Goal: Transaction & Acquisition: Purchase product/service

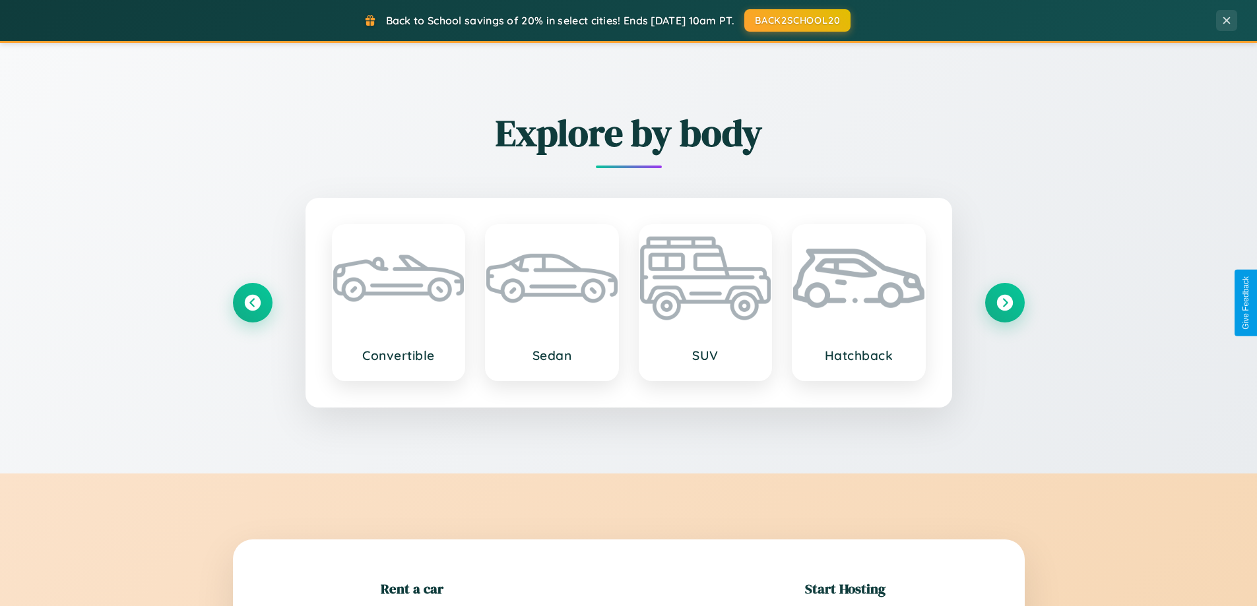
scroll to position [285, 0]
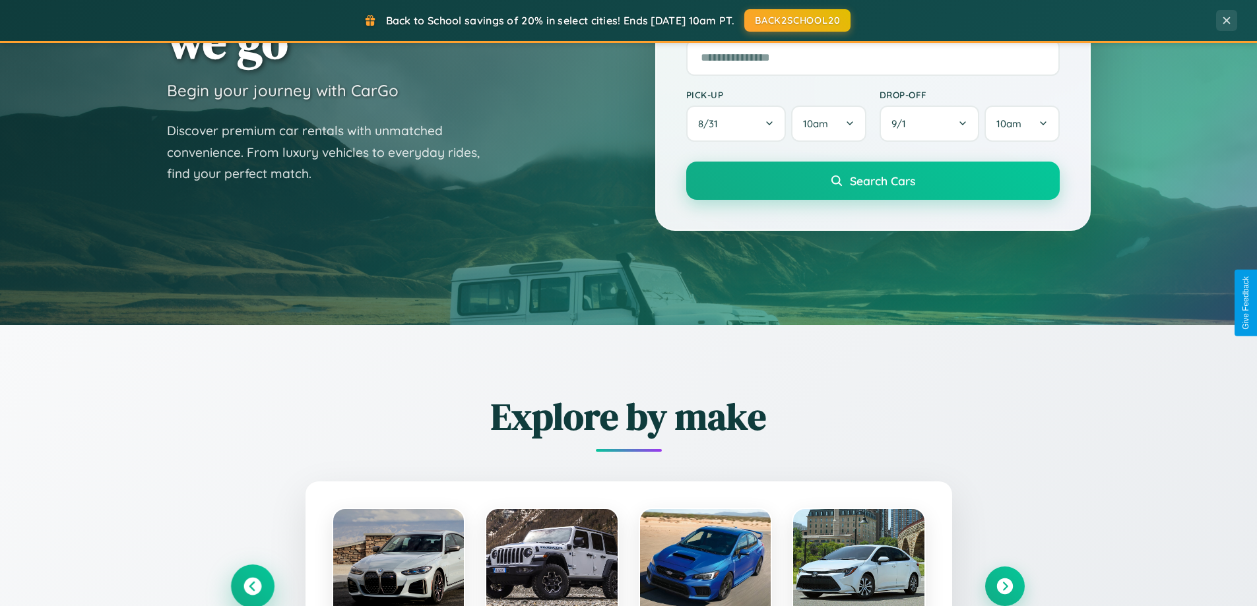
click at [252, 587] on icon at bounding box center [252, 587] width 18 height 18
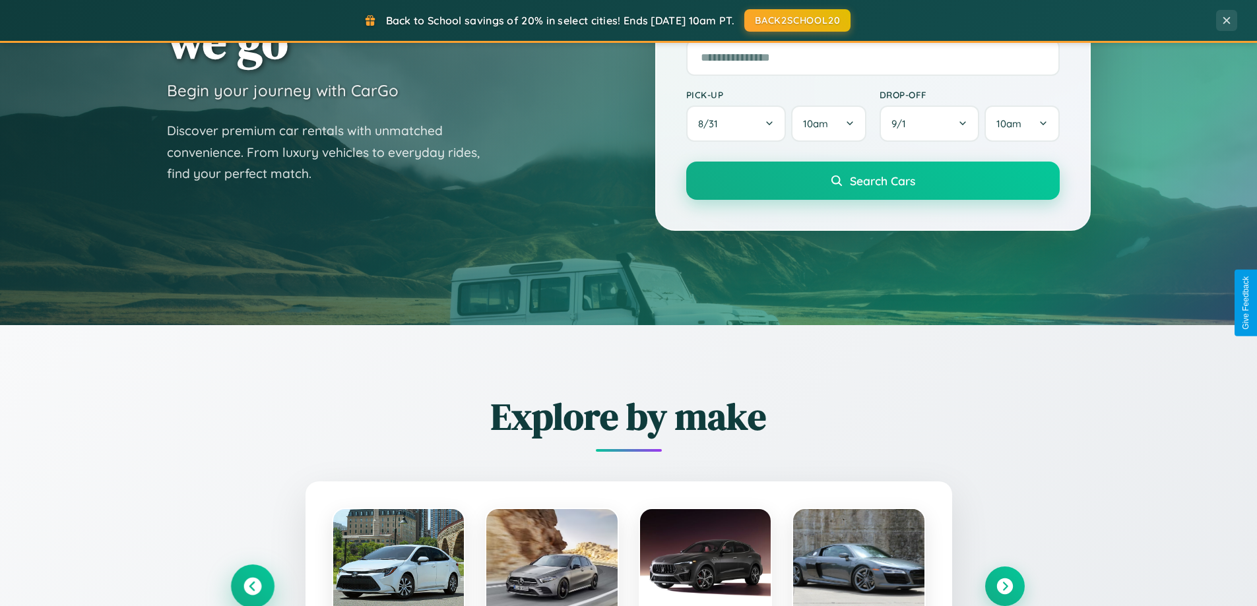
scroll to position [908, 0]
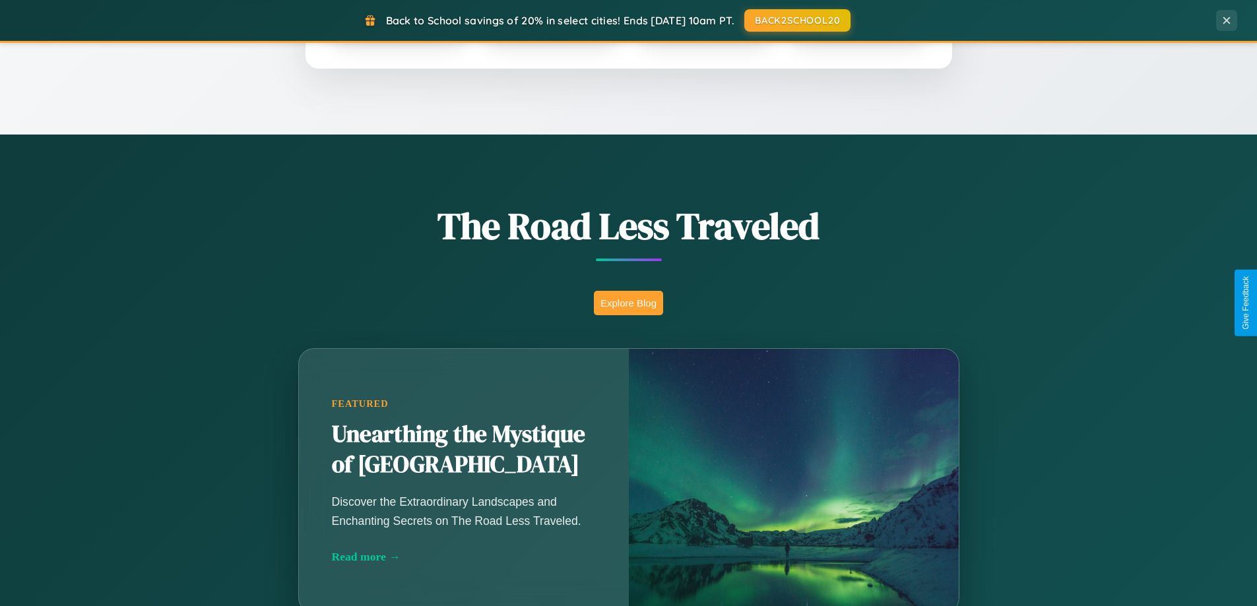
click at [628, 303] on button "Explore Blog" at bounding box center [628, 303] width 69 height 24
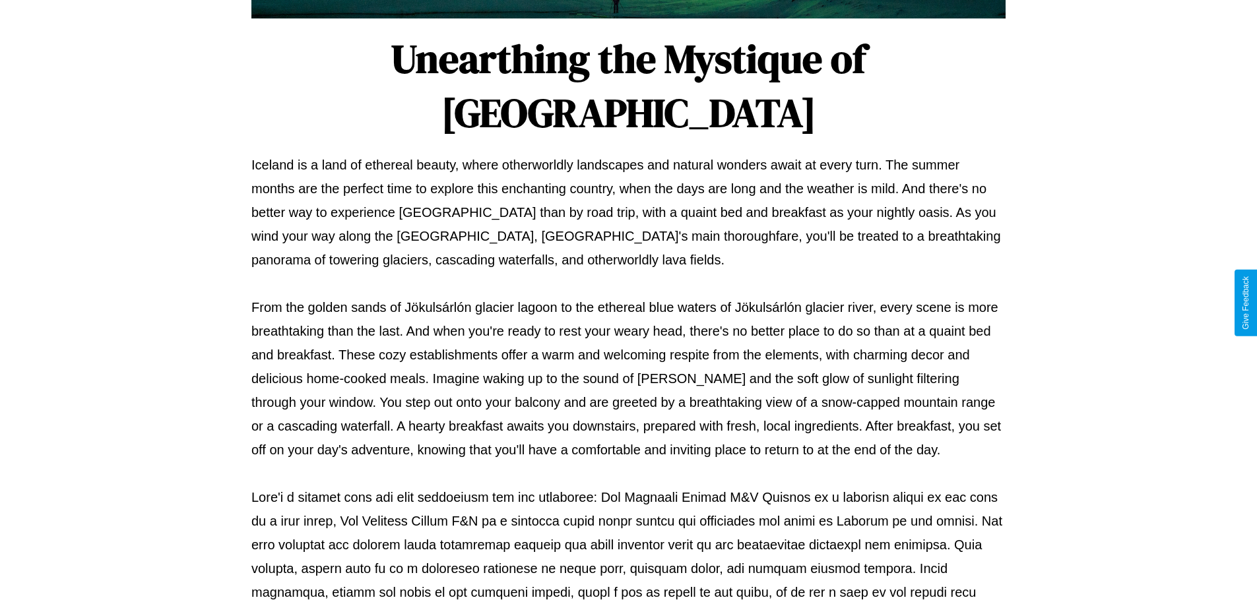
scroll to position [427, 0]
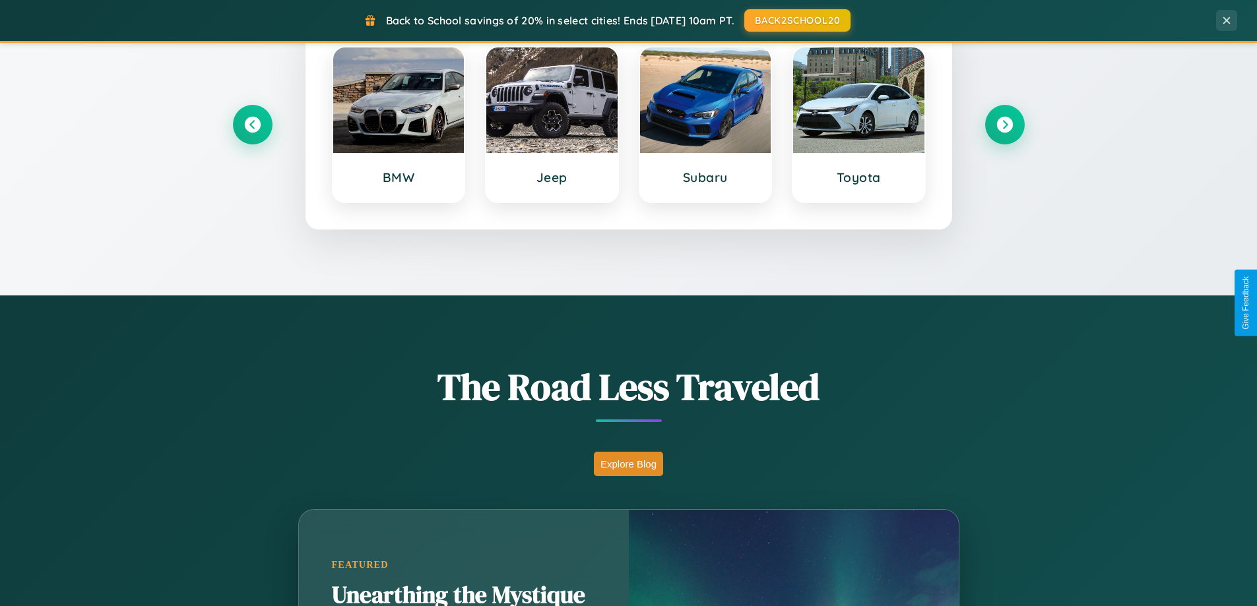
scroll to position [569, 0]
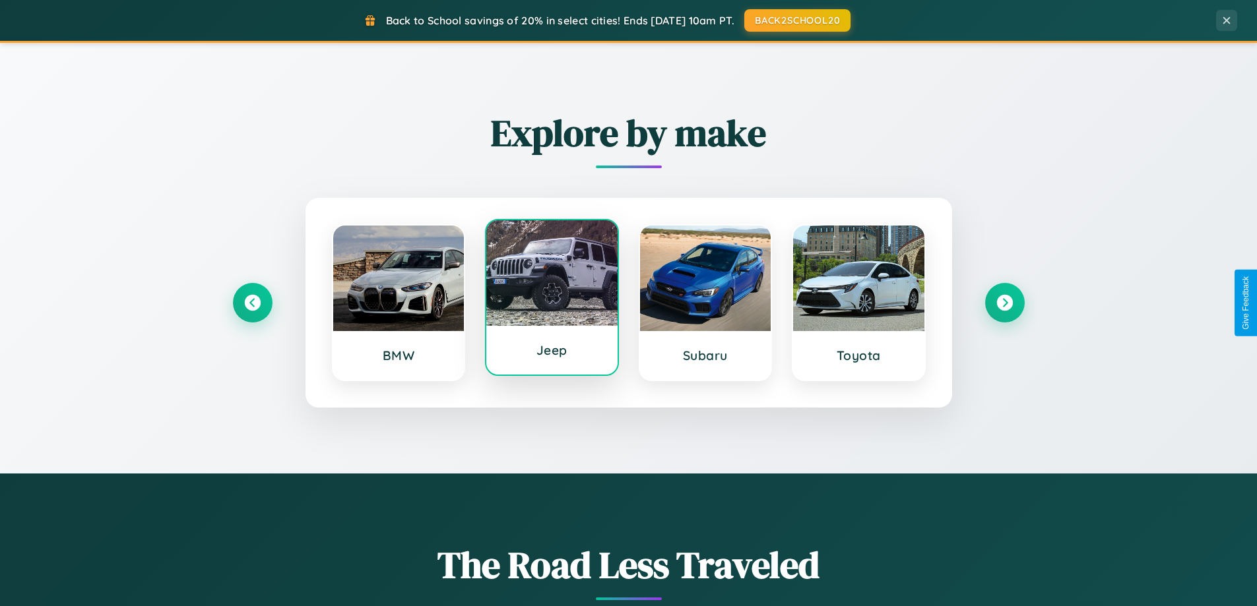
click at [552, 298] on div at bounding box center [551, 273] width 131 height 106
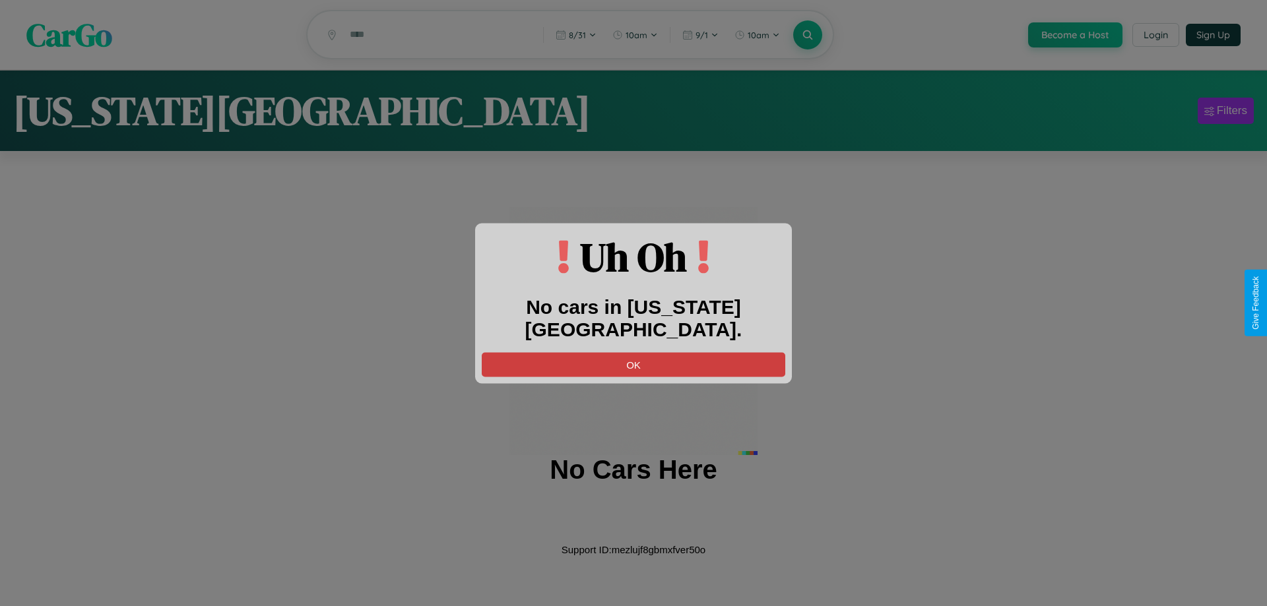
click at [633, 352] on button "OK" at bounding box center [633, 364] width 303 height 24
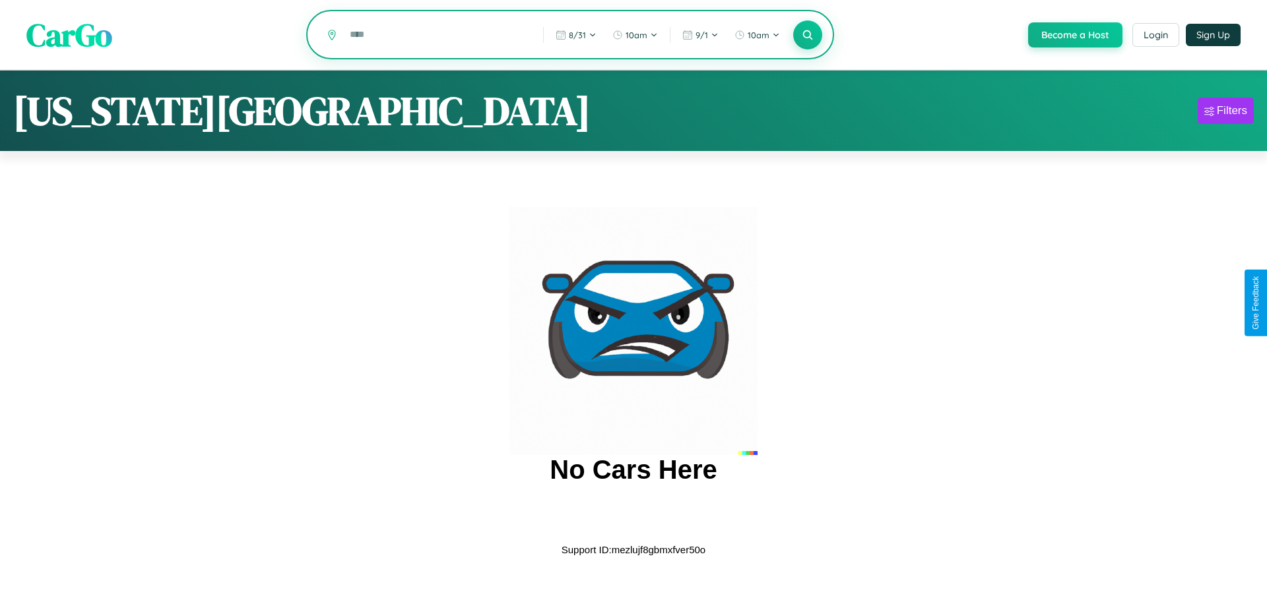
click at [436, 36] on input "text" at bounding box center [436, 34] width 187 height 23
type input "*"
type input "*******"
click at [806, 36] on icon at bounding box center [807, 34] width 13 height 13
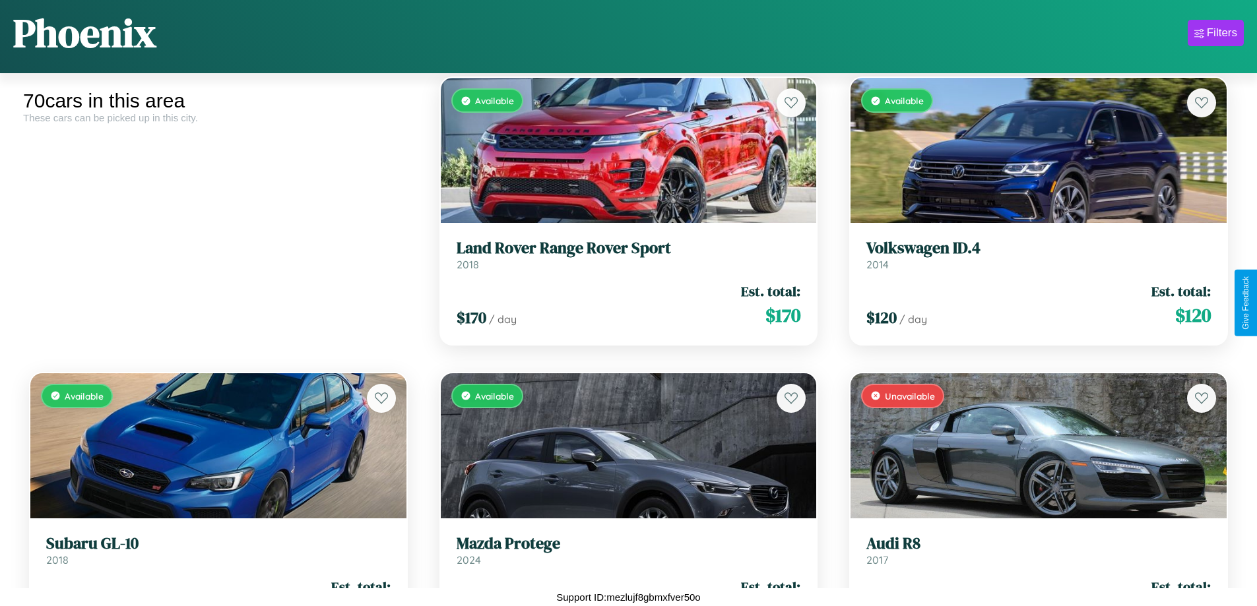
scroll to position [2254, 0]
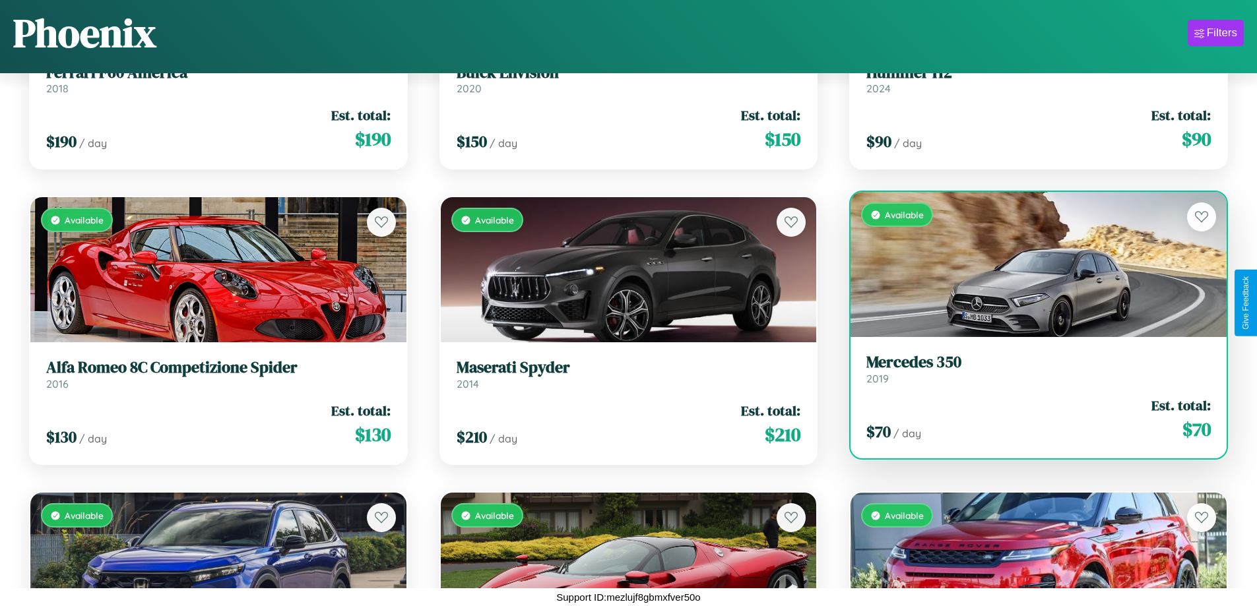
click at [1030, 265] on div "Available" at bounding box center [1038, 264] width 376 height 145
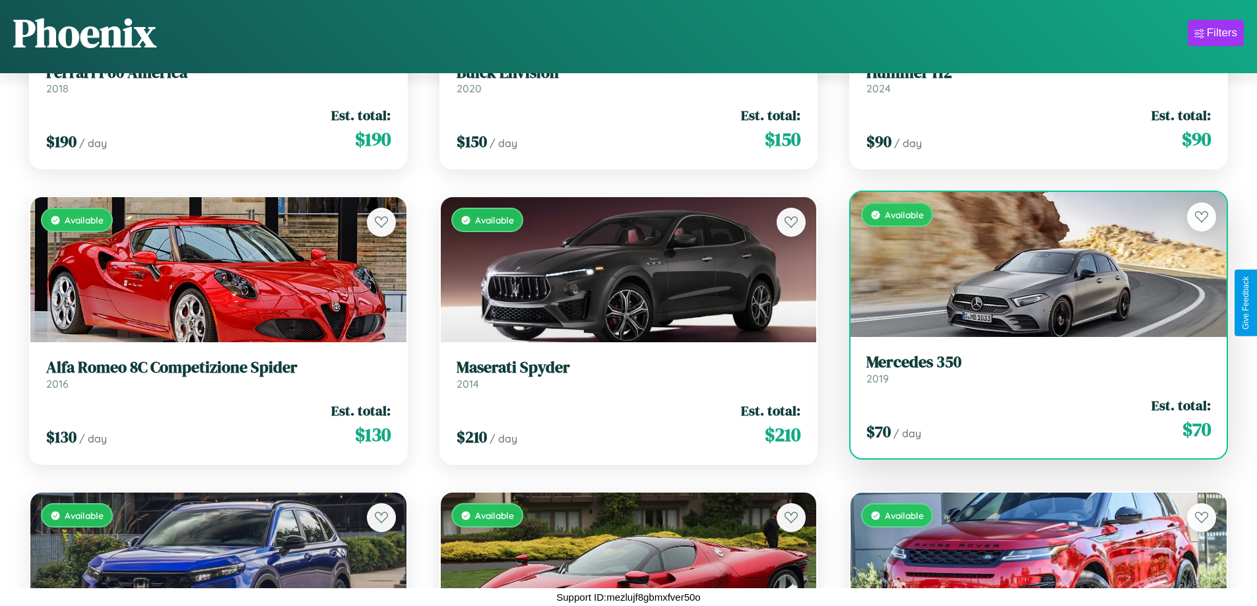
click at [1030, 265] on div "Available" at bounding box center [1038, 264] width 376 height 145
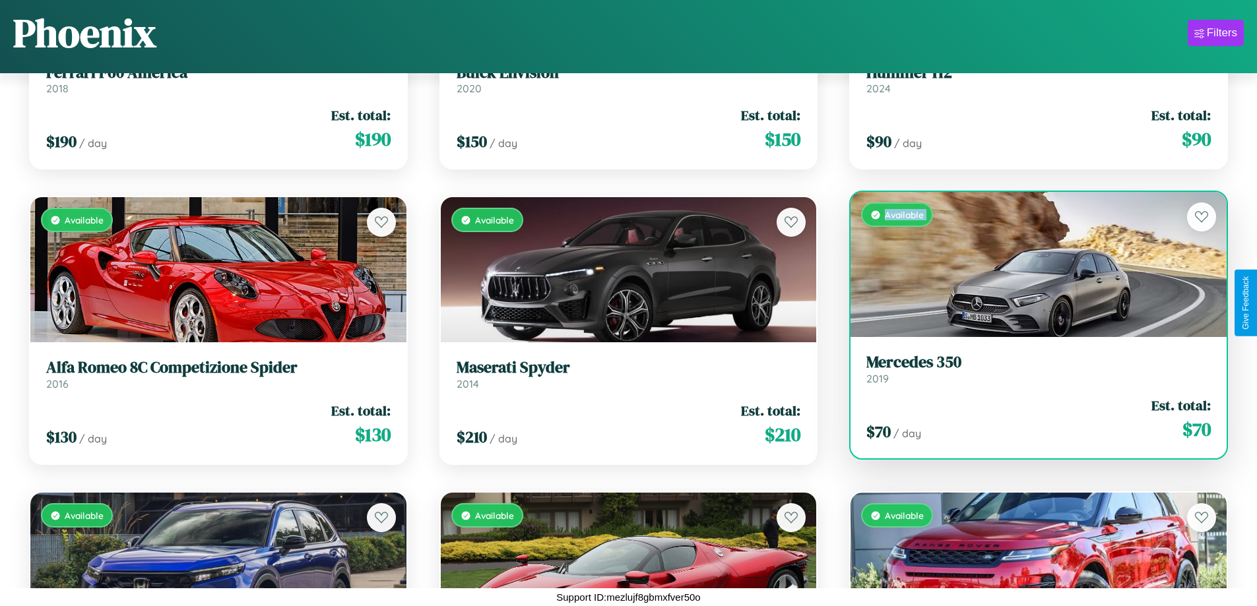
click at [1030, 265] on div "Available" at bounding box center [1038, 264] width 376 height 145
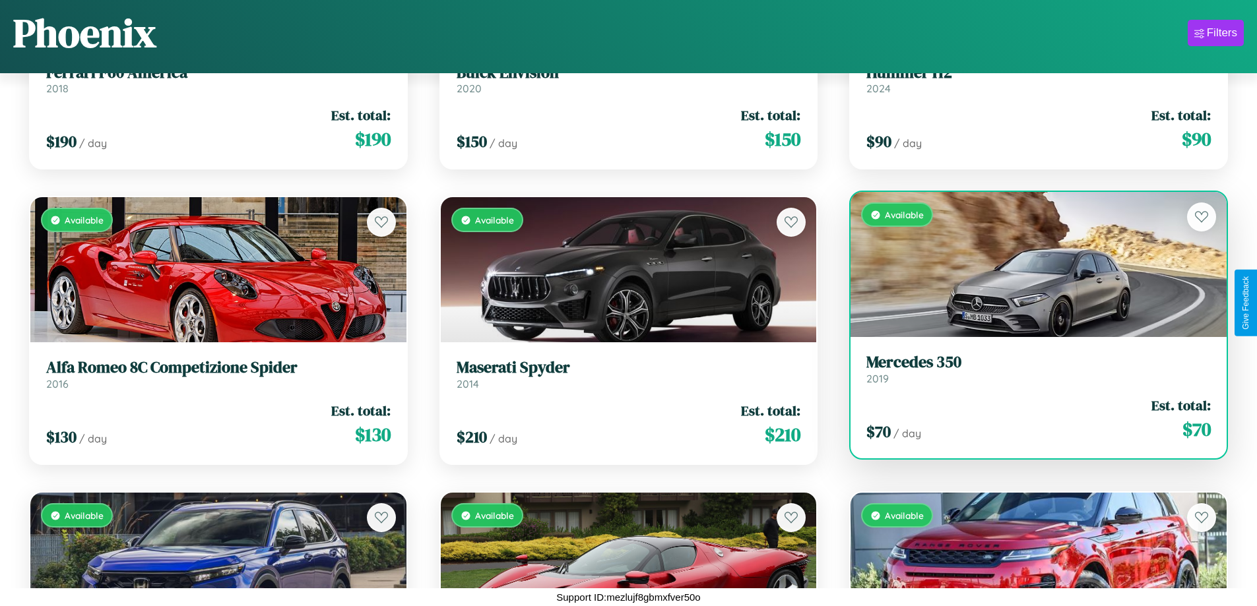
click at [1030, 265] on div "Available" at bounding box center [1038, 264] width 376 height 145
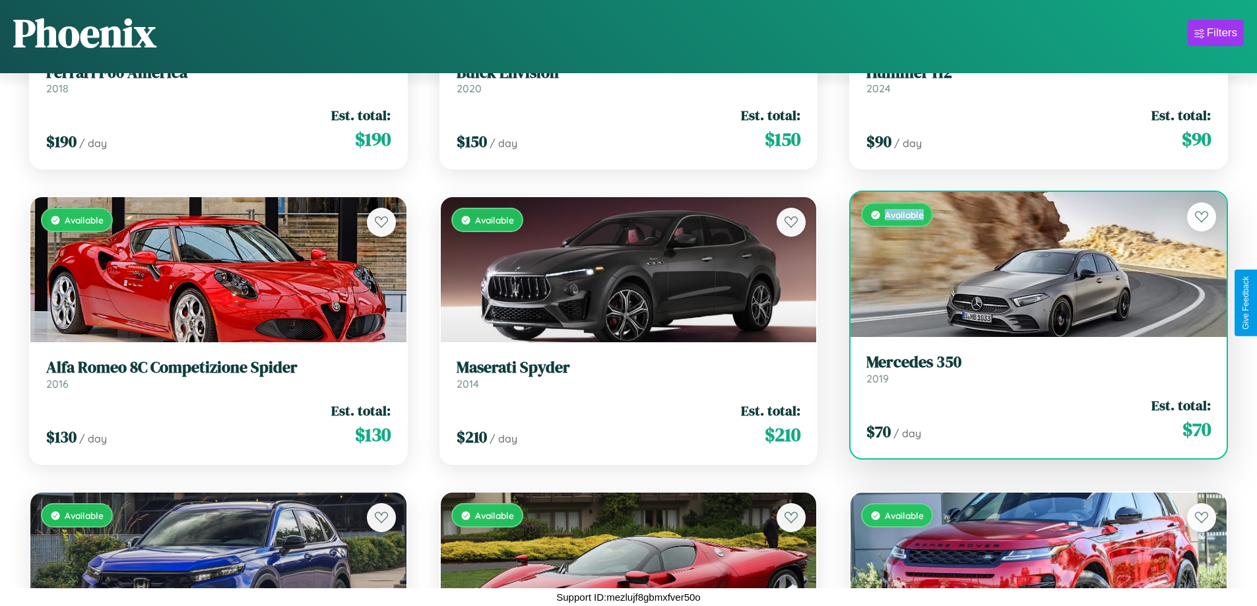
click at [1030, 265] on div "Available" at bounding box center [1038, 264] width 376 height 145
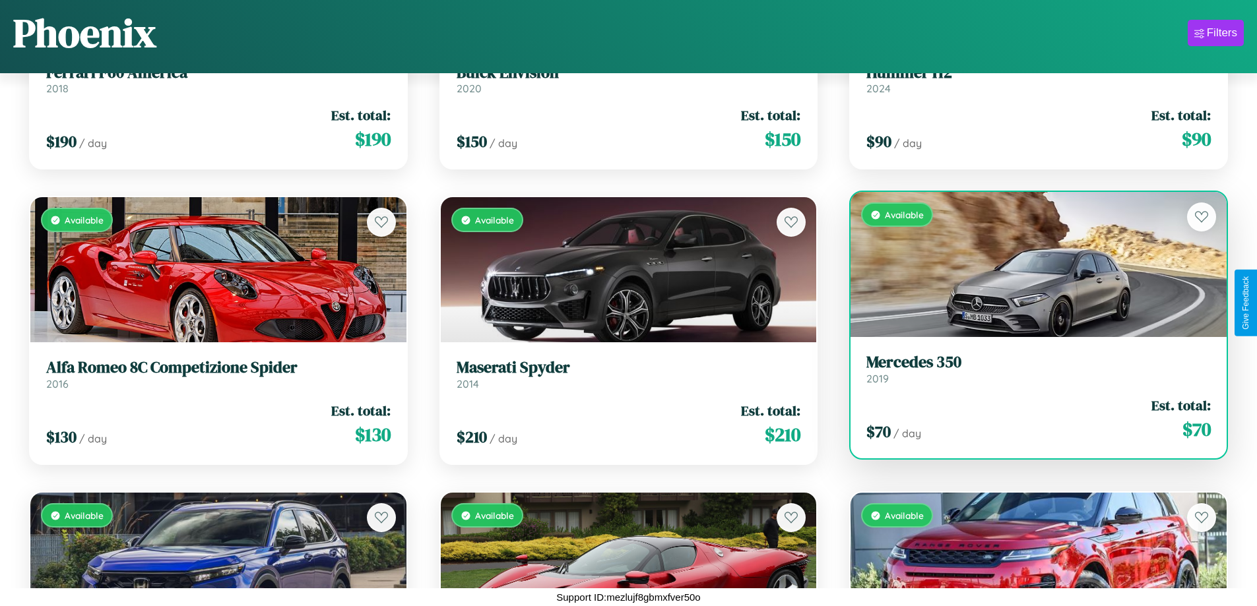
click at [1030, 369] on h3 "Mercedes 350" at bounding box center [1038, 362] width 344 height 19
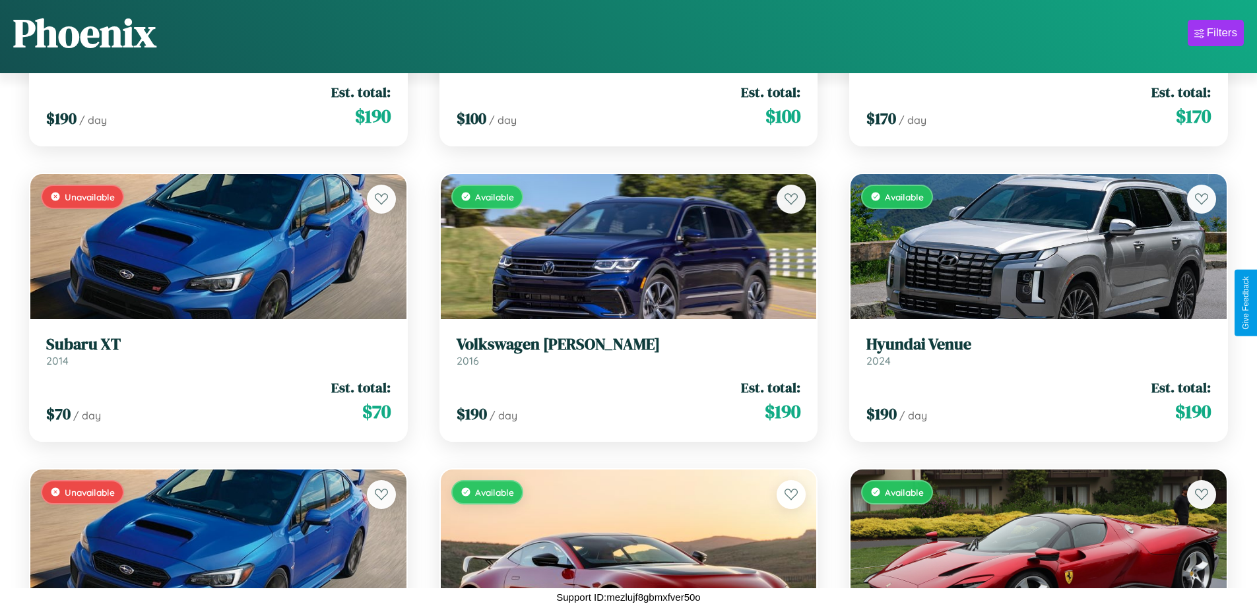
scroll to position [6094, 0]
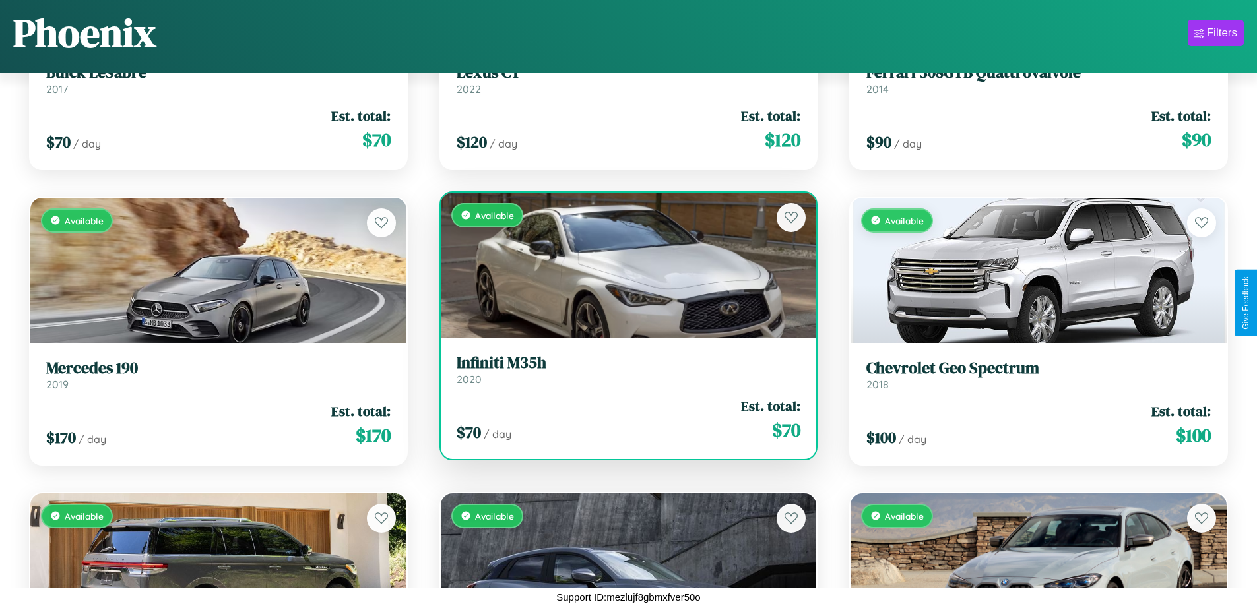
click at [623, 369] on h3 "Infiniti M35h" at bounding box center [629, 363] width 344 height 19
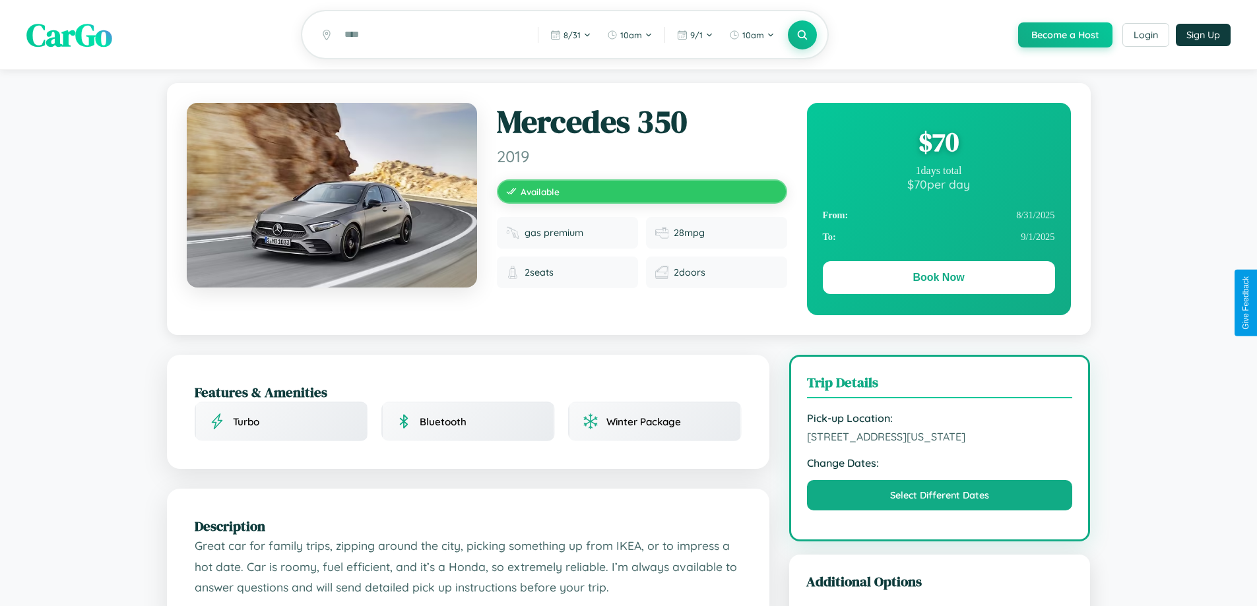
click at [938, 144] on div "$ 70" at bounding box center [939, 142] width 232 height 36
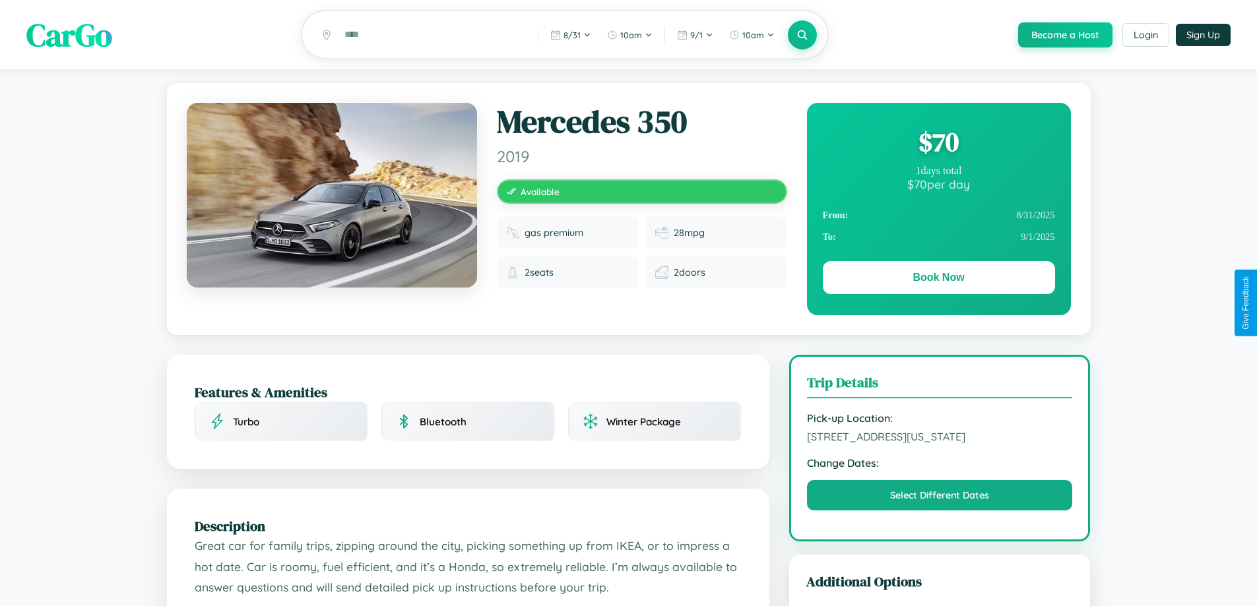
click at [938, 144] on div "$ 70" at bounding box center [939, 142] width 232 height 36
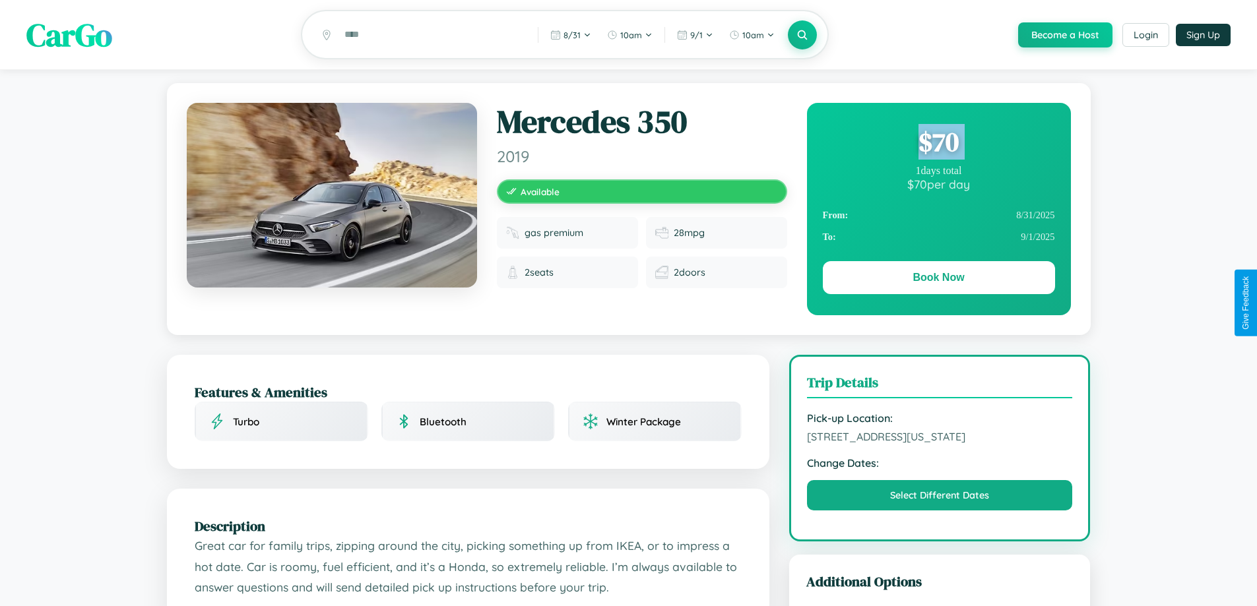
click at [938, 144] on div "$ 70" at bounding box center [939, 142] width 232 height 36
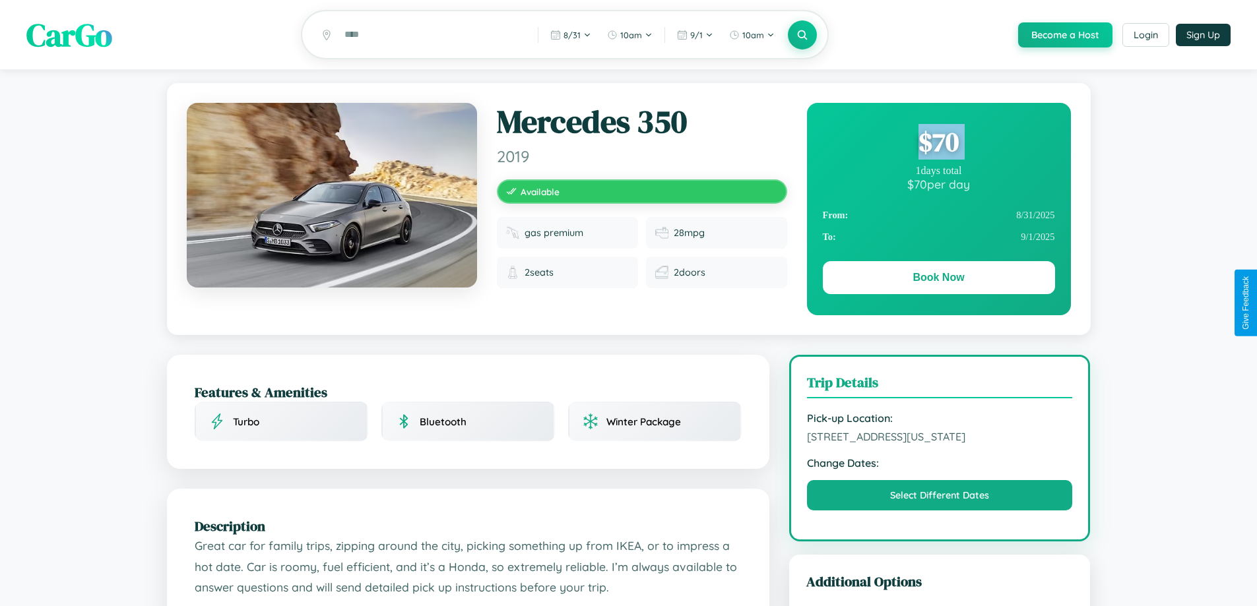
click at [938, 144] on div "$ 70" at bounding box center [939, 142] width 232 height 36
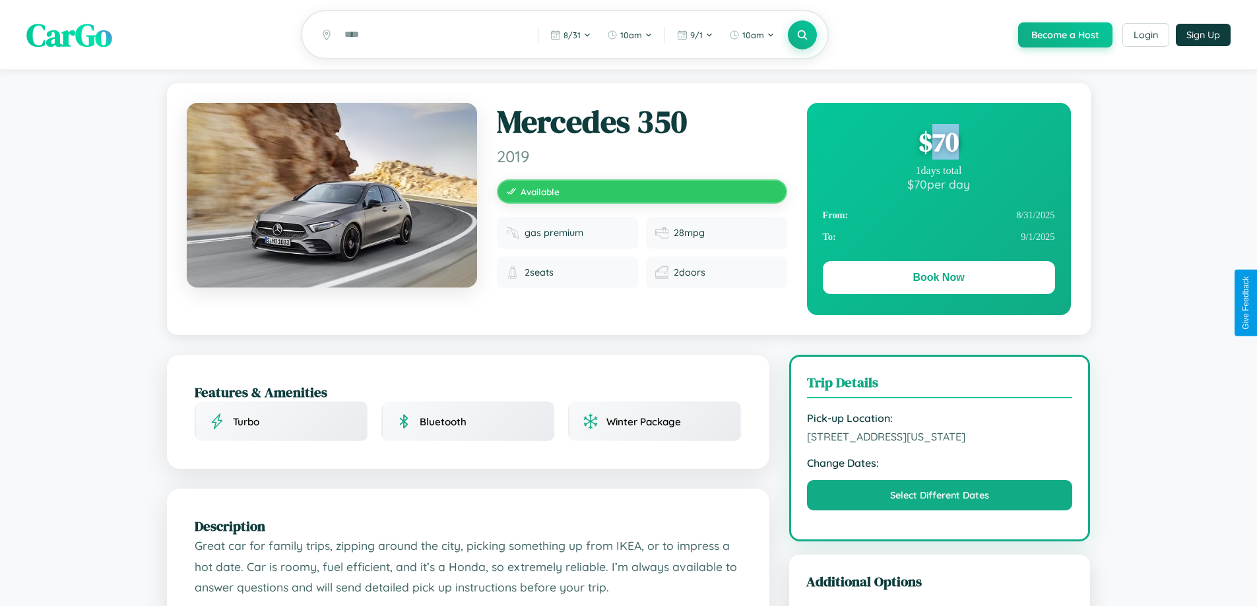
click at [938, 144] on div "$ 70" at bounding box center [939, 142] width 232 height 36
